Goal: Check status: Check status

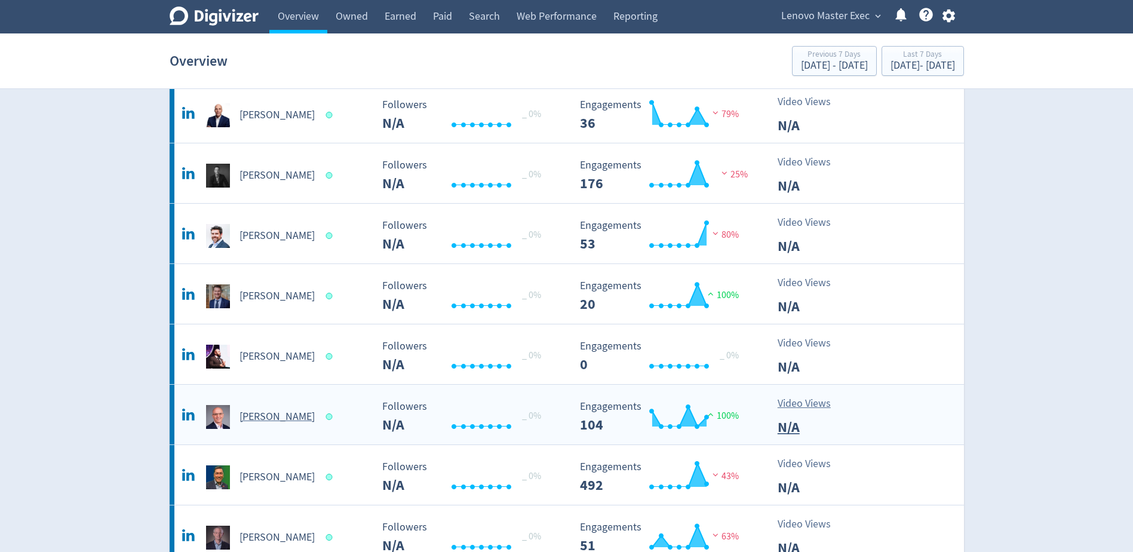
scroll to position [538, 0]
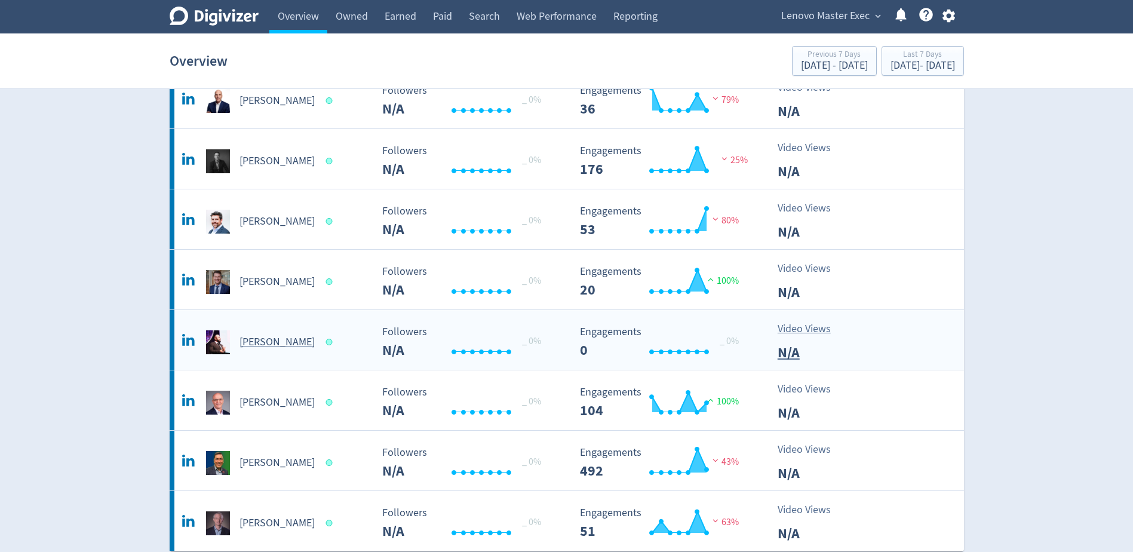
click at [283, 343] on h5 "[PERSON_NAME]" at bounding box center [277, 342] width 75 height 14
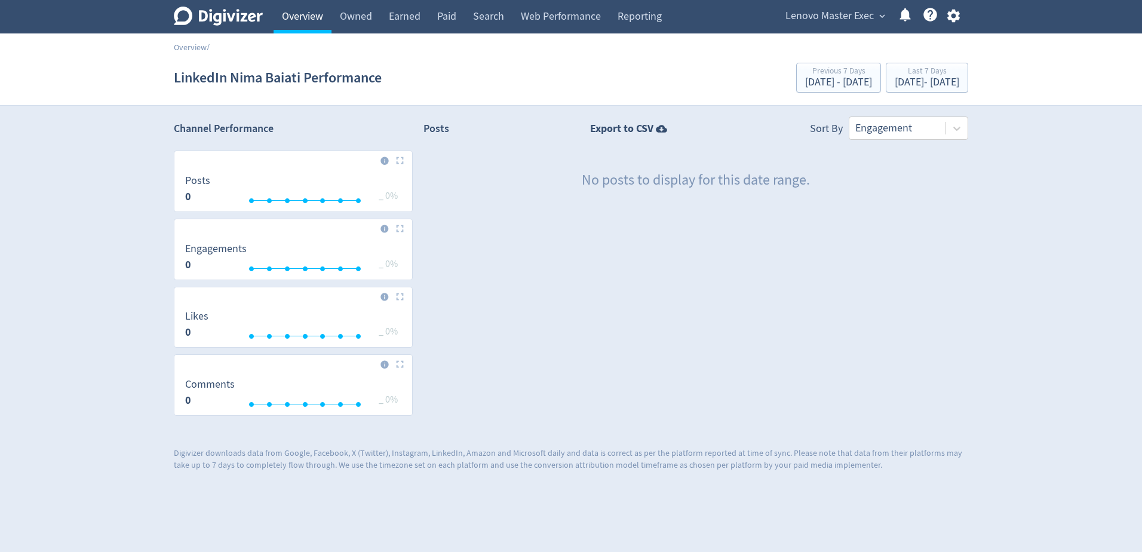
click at [311, 8] on link "Overview" at bounding box center [303, 16] width 58 height 33
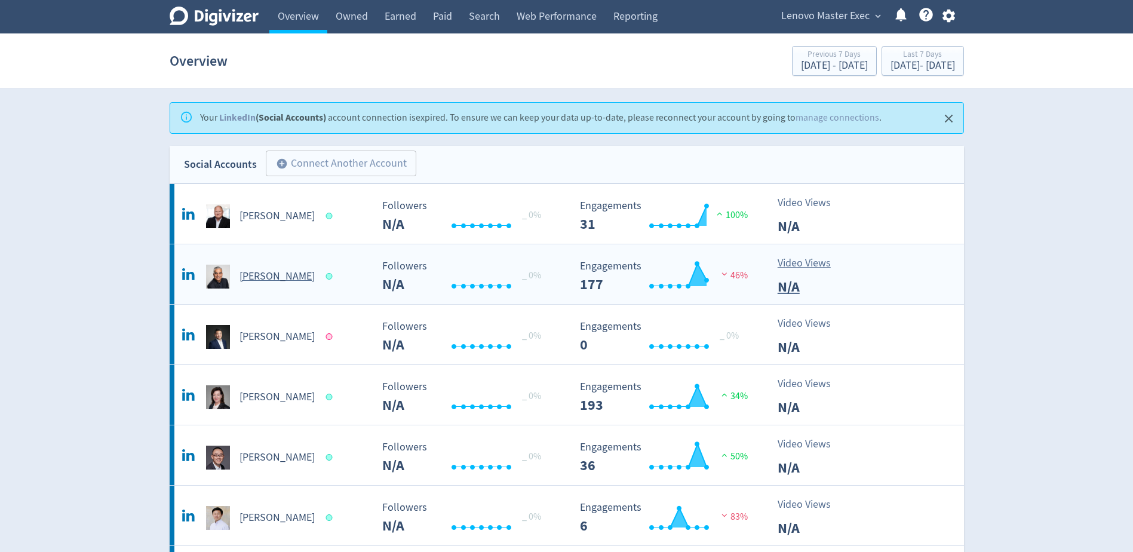
click at [269, 279] on h5 "[PERSON_NAME]" at bounding box center [277, 276] width 75 height 14
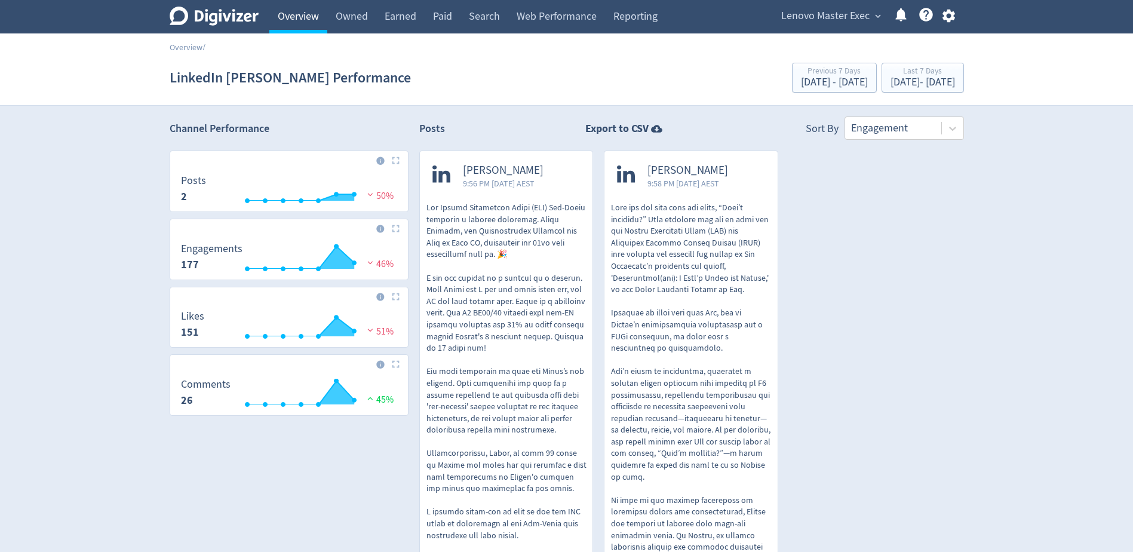
click at [302, 19] on link "Overview" at bounding box center [298, 16] width 58 height 33
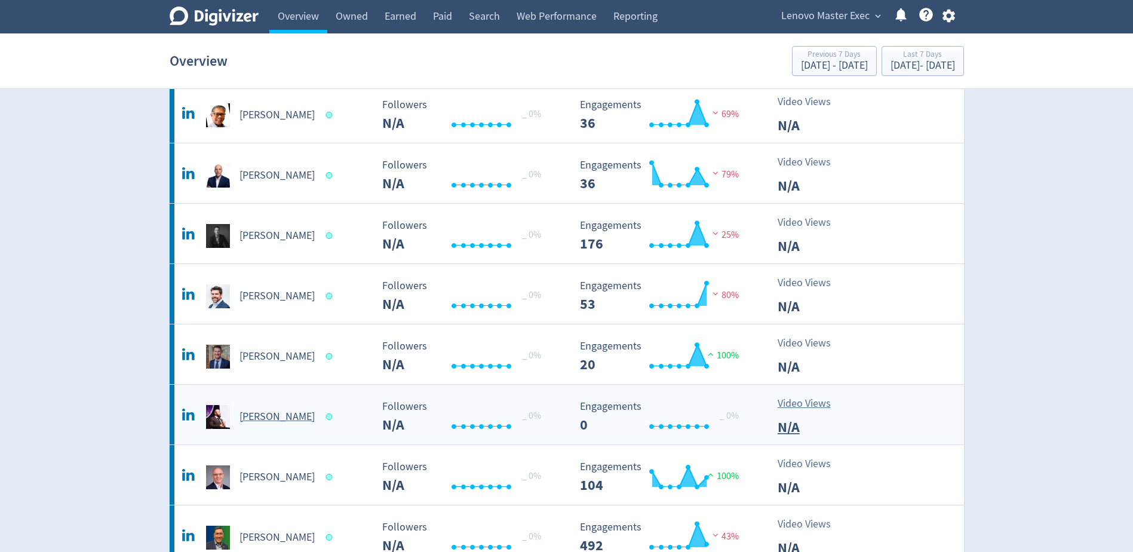
scroll to position [597, 0]
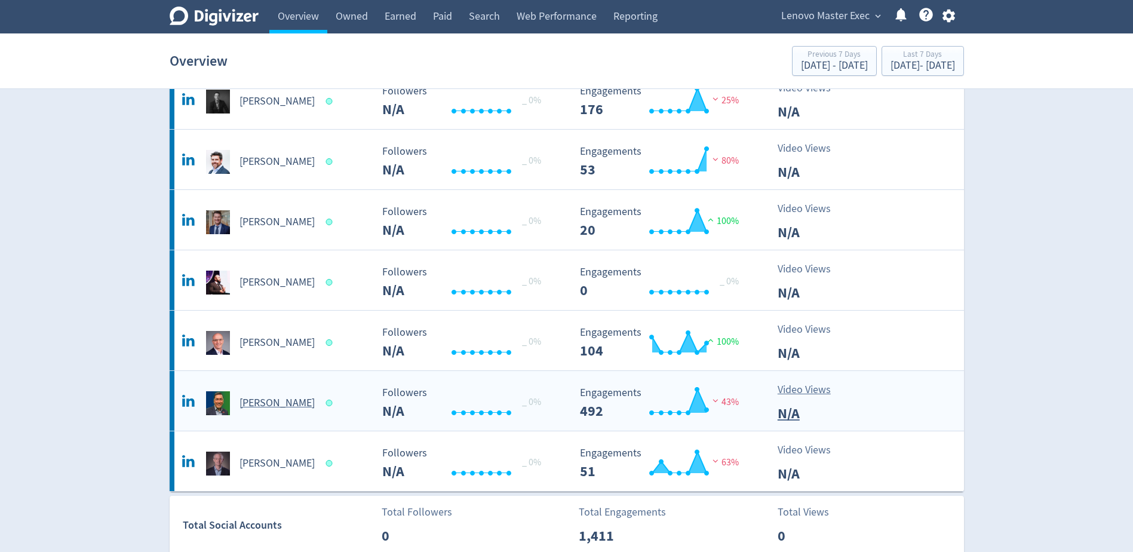
click at [279, 410] on div "[PERSON_NAME]" at bounding box center [275, 403] width 193 height 24
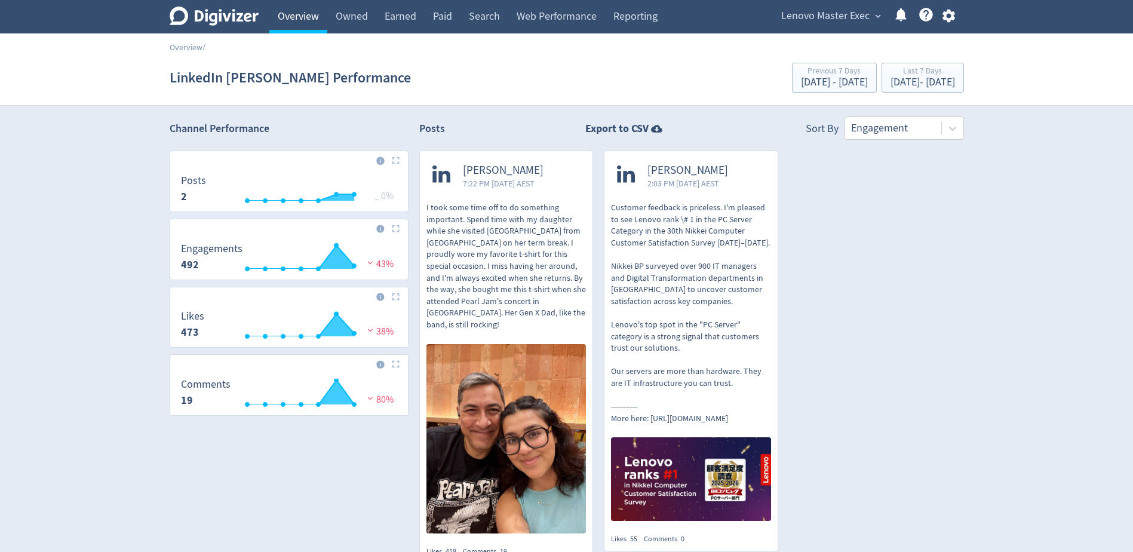
click at [286, 23] on link "Overview" at bounding box center [298, 16] width 58 height 33
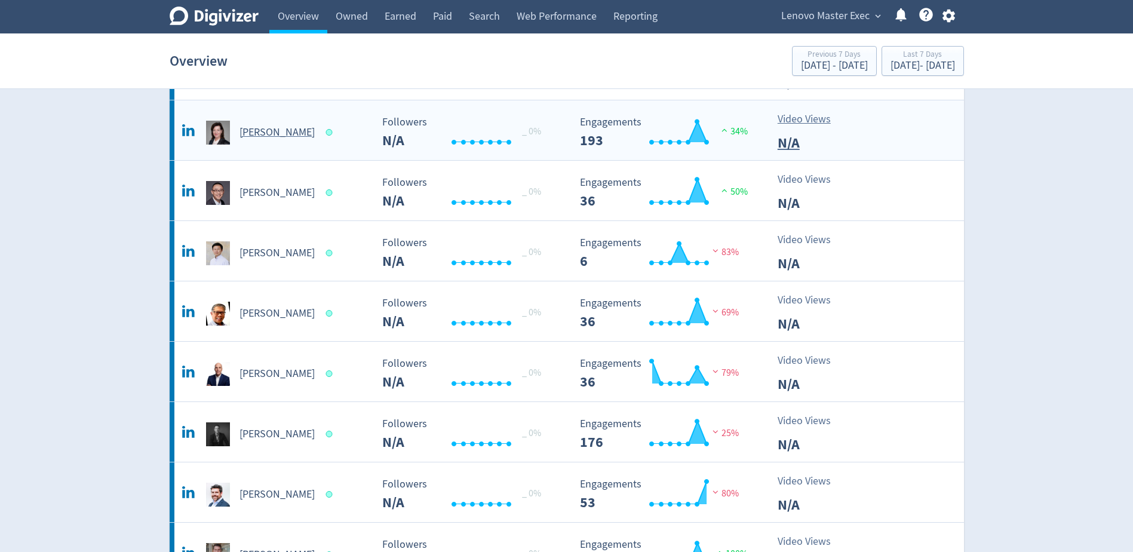
scroll to position [299, 0]
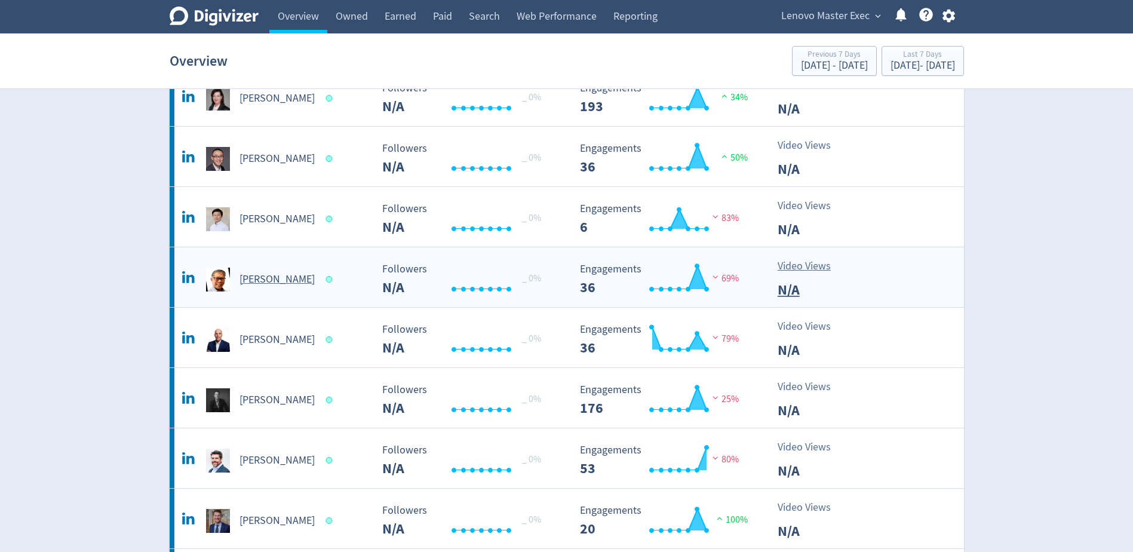
click at [268, 273] on h5 "[PERSON_NAME]" at bounding box center [277, 279] width 75 height 14
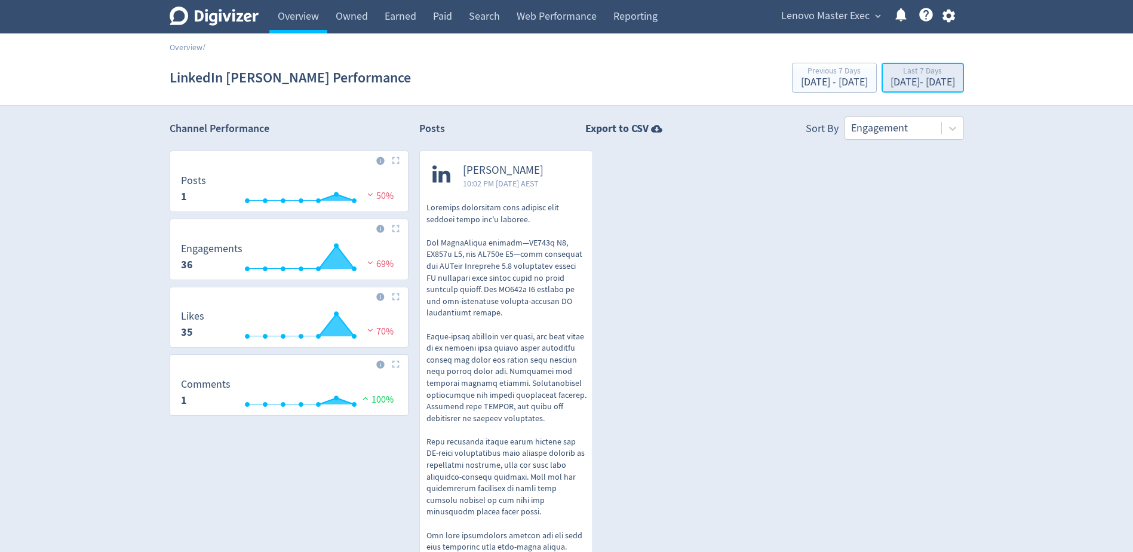
click at [926, 79] on div "[DATE] - [DATE]" at bounding box center [923, 82] width 65 height 11
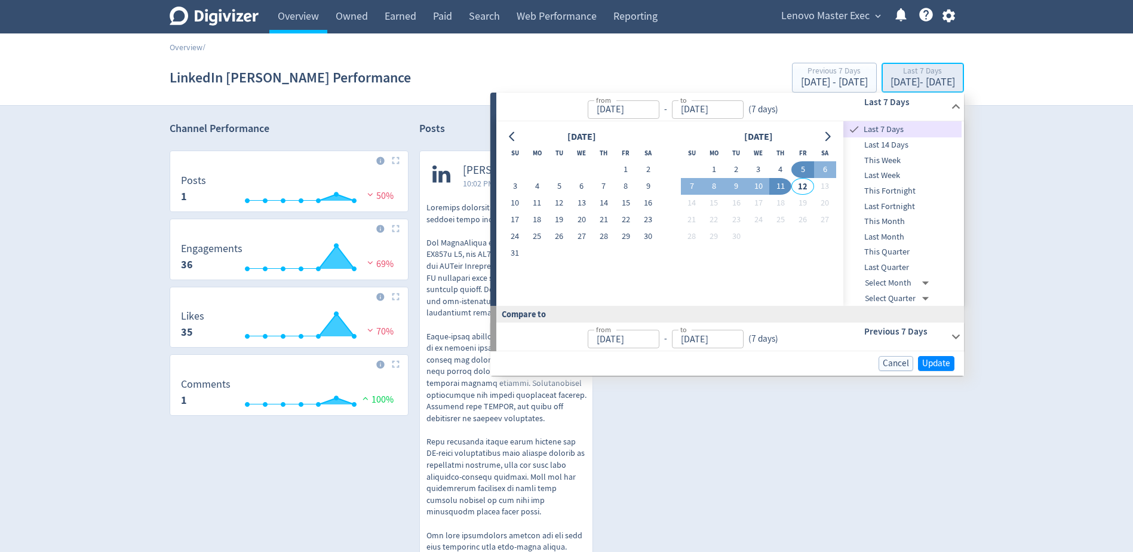
type input "[DATE]"
click at [897, 227] on span "This Month" at bounding box center [902, 221] width 118 height 13
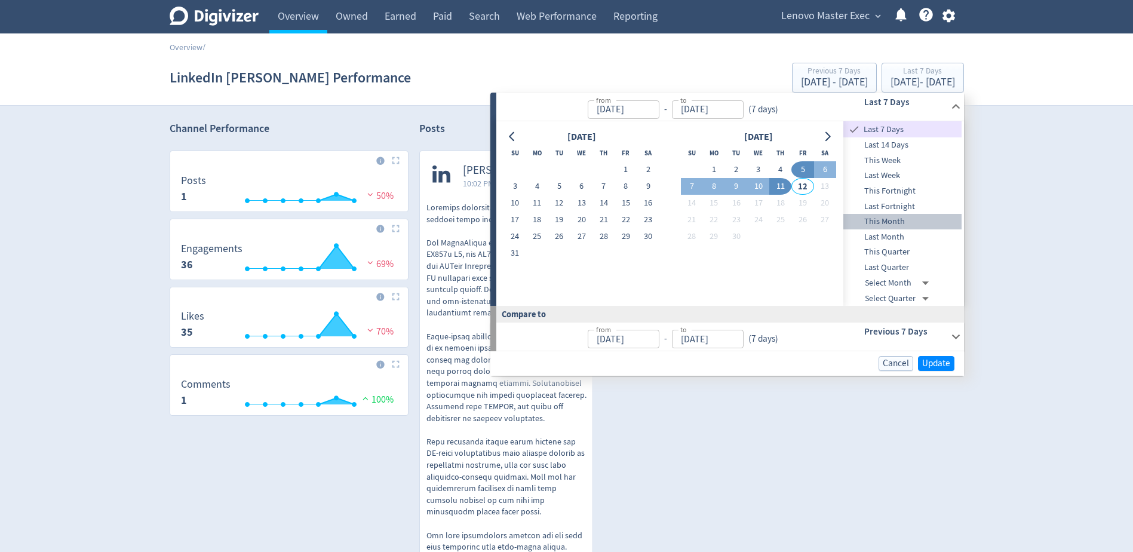
type input "[DATE]"
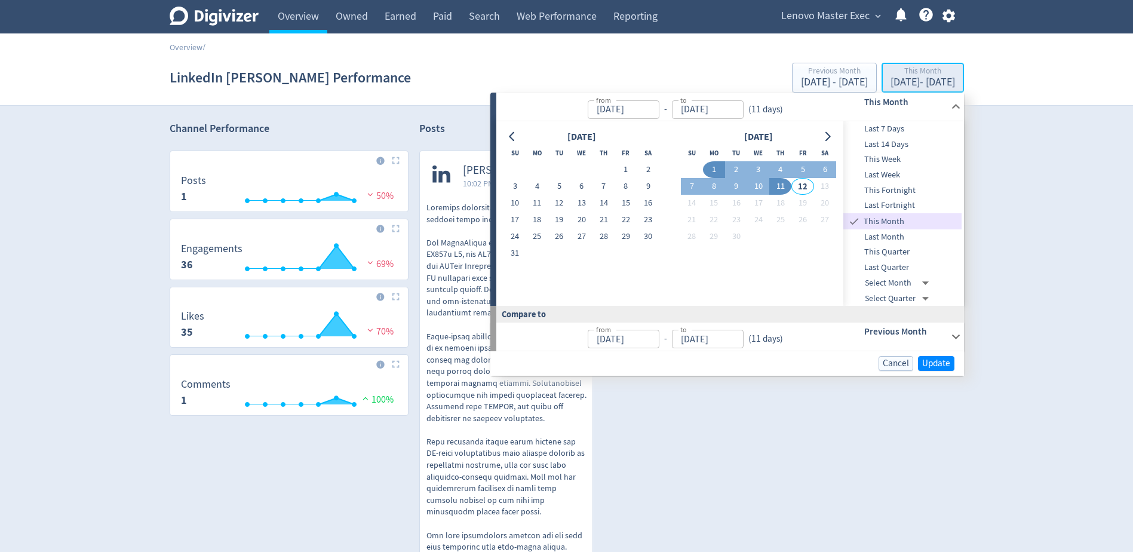
click at [911, 82] on div "[DATE] - [DATE]" at bounding box center [923, 82] width 65 height 11
click at [708, 111] on input "[DATE]" at bounding box center [708, 109] width 72 height 19
click at [688, 110] on input "[DATE]" at bounding box center [708, 109] width 72 height 19
type input "[DATE]"
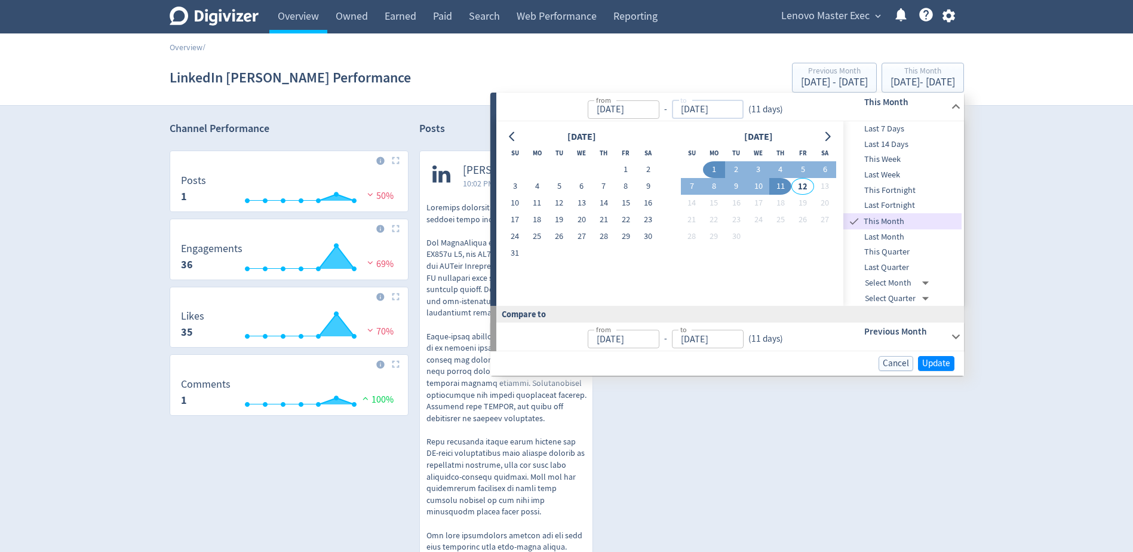
type input "[DATE]"
click at [823, 103] on div "from [DATE] from - to [DATE] to ( 11 days )" at bounding box center [662, 107] width 333 height 28
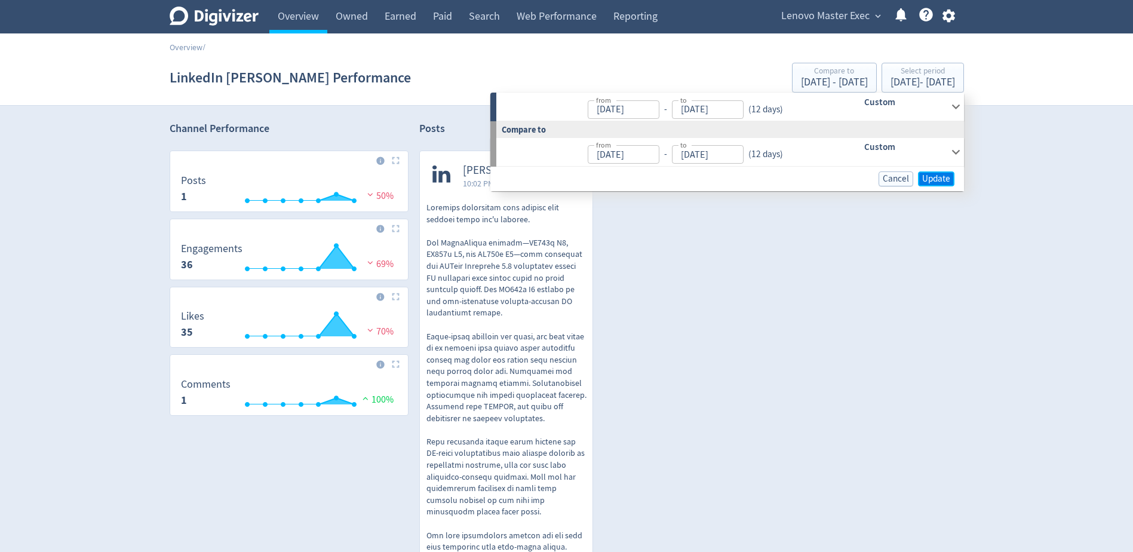
click at [932, 185] on button "Update" at bounding box center [936, 178] width 36 height 15
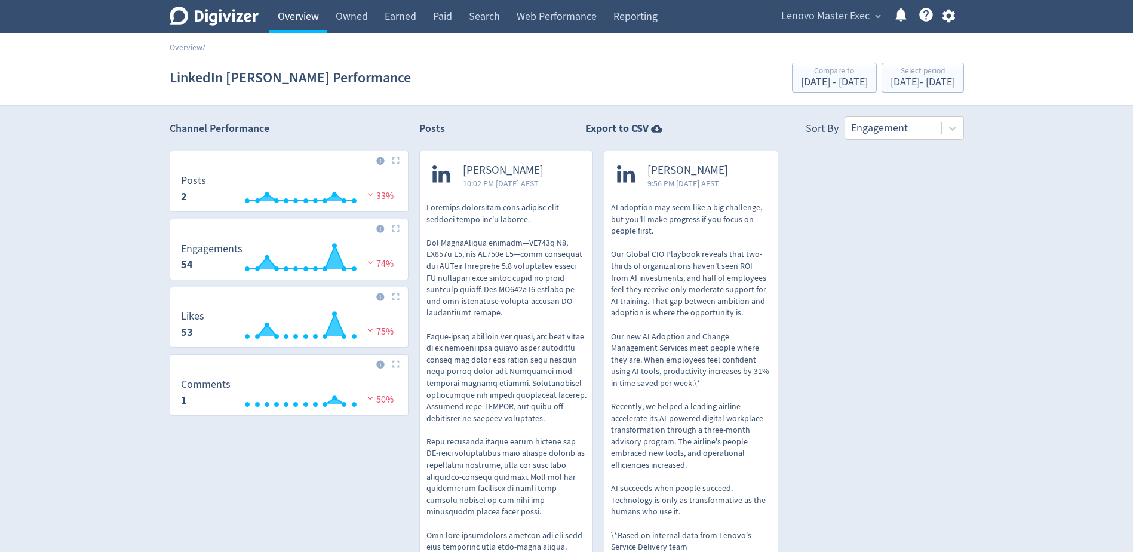
click at [292, 17] on link "Overview" at bounding box center [298, 16] width 58 height 33
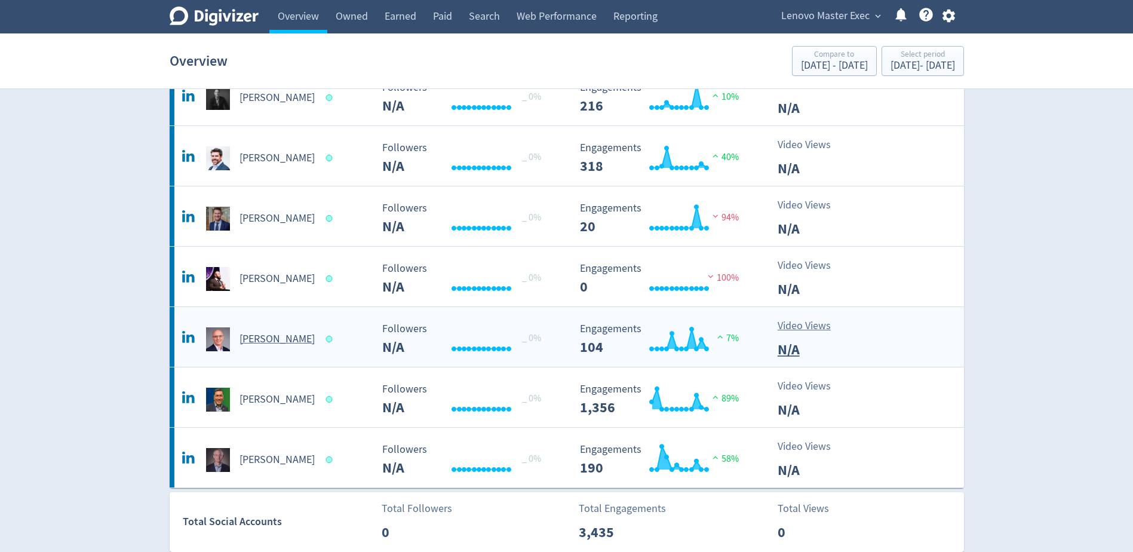
scroll to position [597, 0]
